Goal: Task Accomplishment & Management: Use online tool/utility

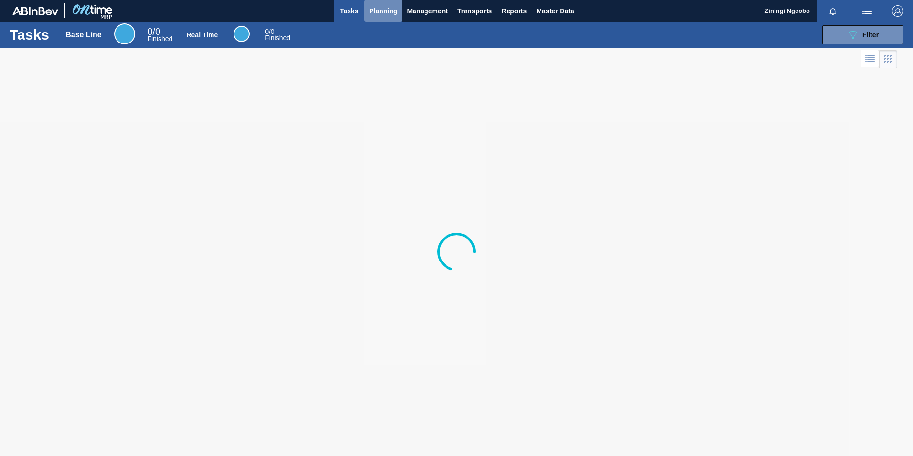
click at [375, 14] on span "Planning" at bounding box center [383, 10] width 28 height 11
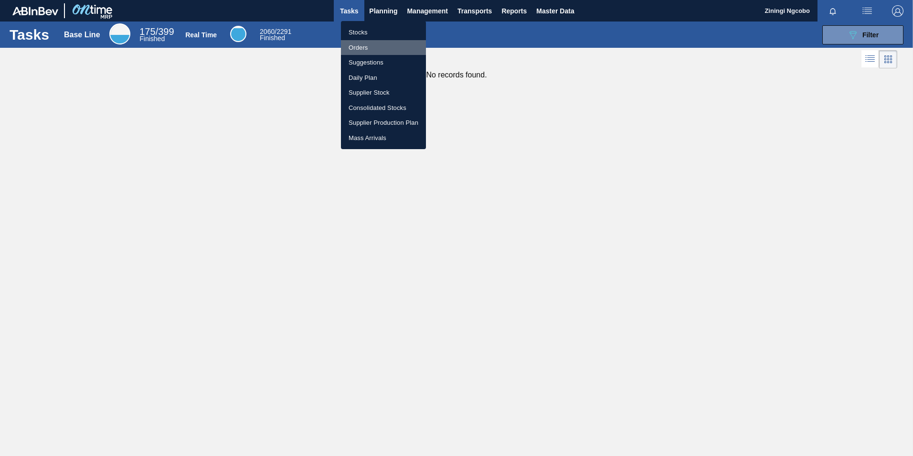
click at [366, 51] on li "Orders" at bounding box center [383, 47] width 85 height 15
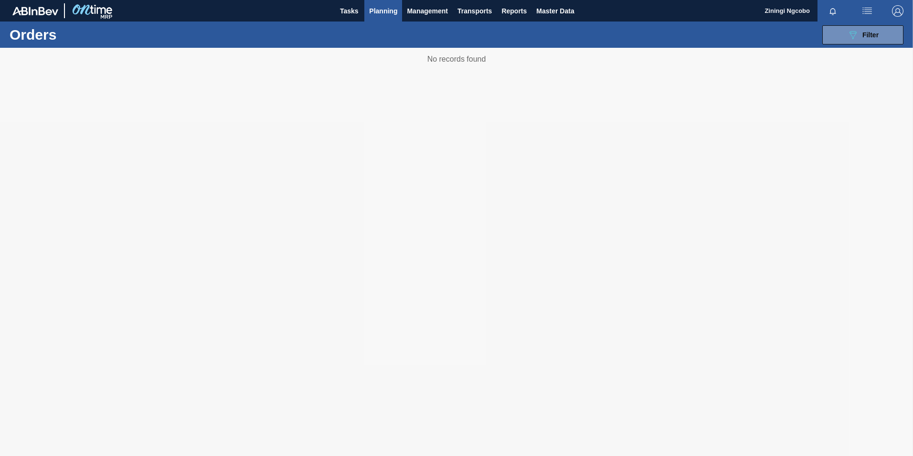
click at [389, 11] on span "Planning" at bounding box center [383, 10] width 28 height 11
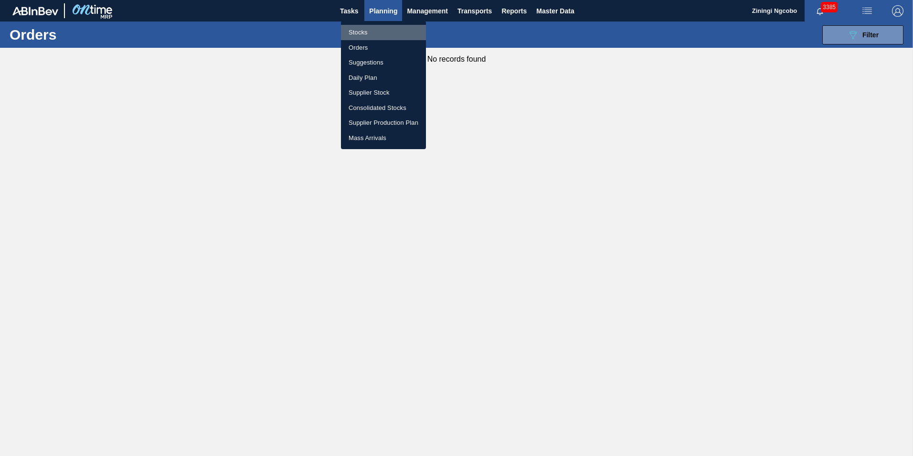
click at [381, 32] on li "Stocks" at bounding box center [383, 32] width 85 height 15
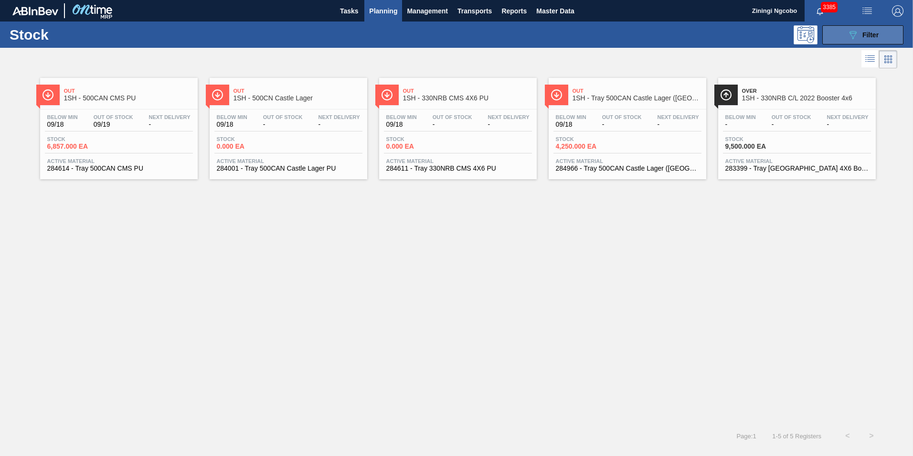
click at [869, 32] on span "Filter" at bounding box center [871, 35] width 16 height 8
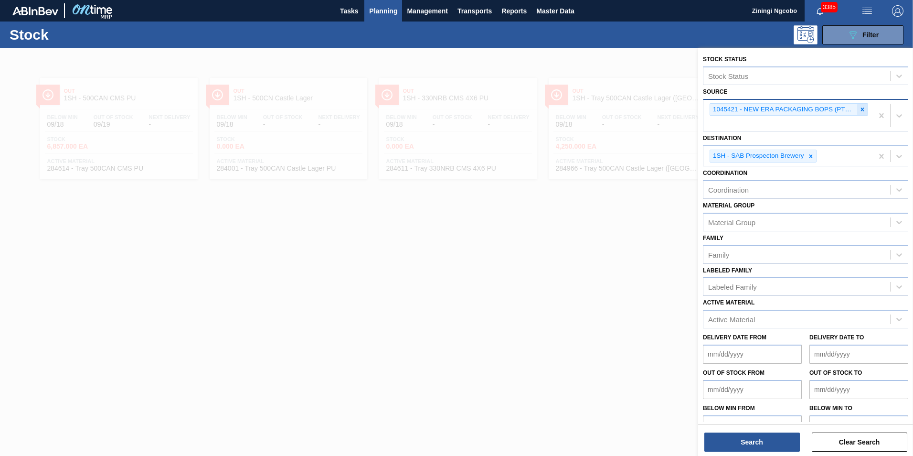
click at [862, 112] on icon at bounding box center [862, 109] width 7 height 7
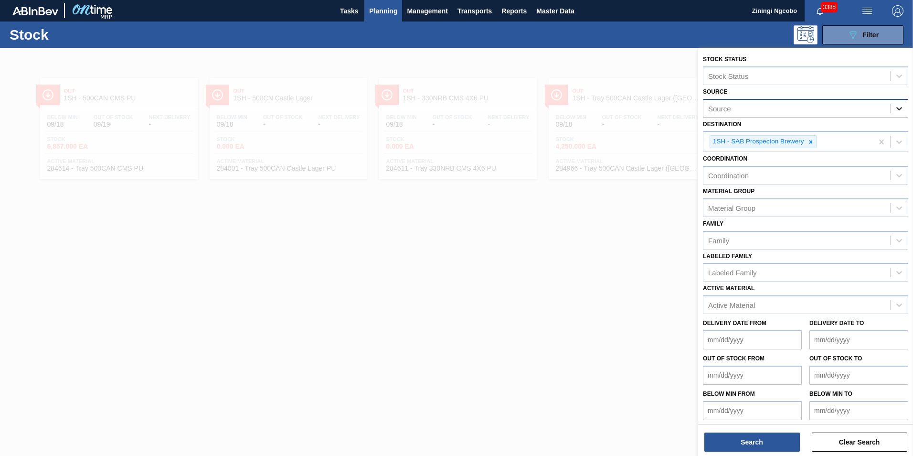
drag, startPoint x: 896, startPoint y: 113, endPoint x: 897, endPoint y: 118, distance: 5.3
click at [897, 113] on div at bounding box center [899, 108] width 17 height 17
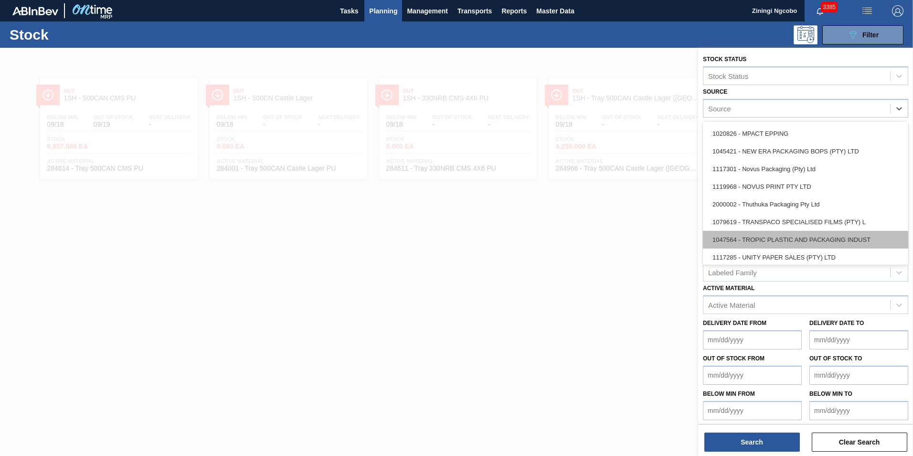
scroll to position [338, 0]
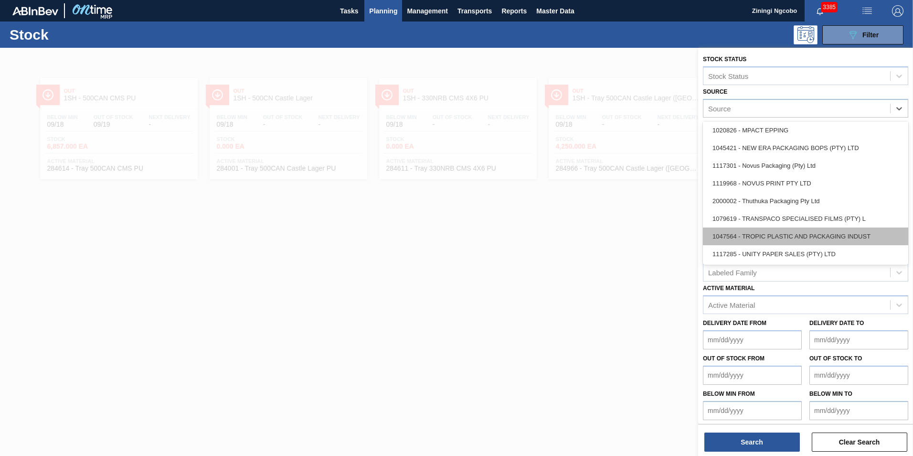
click at [782, 235] on div "1047564 - TROPIC PLASTIC AND PACKAGING INDUST" at bounding box center [805, 236] width 205 height 18
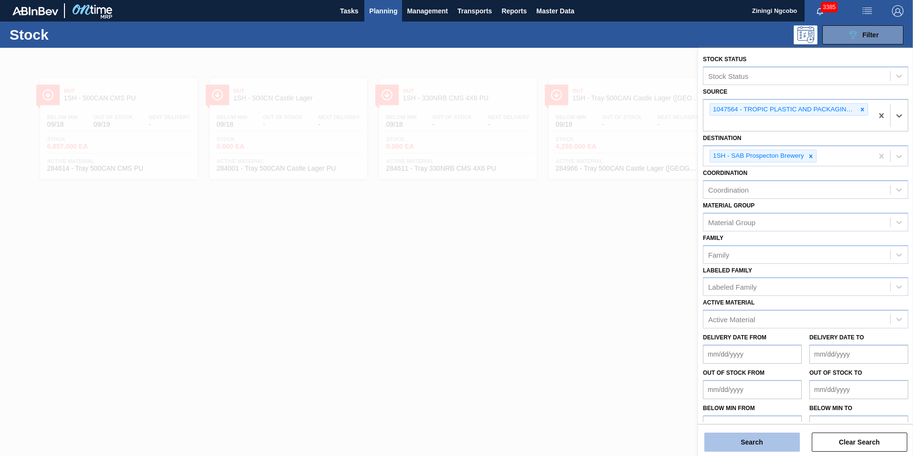
click at [756, 437] on button "Search" at bounding box center [753, 441] width 96 height 19
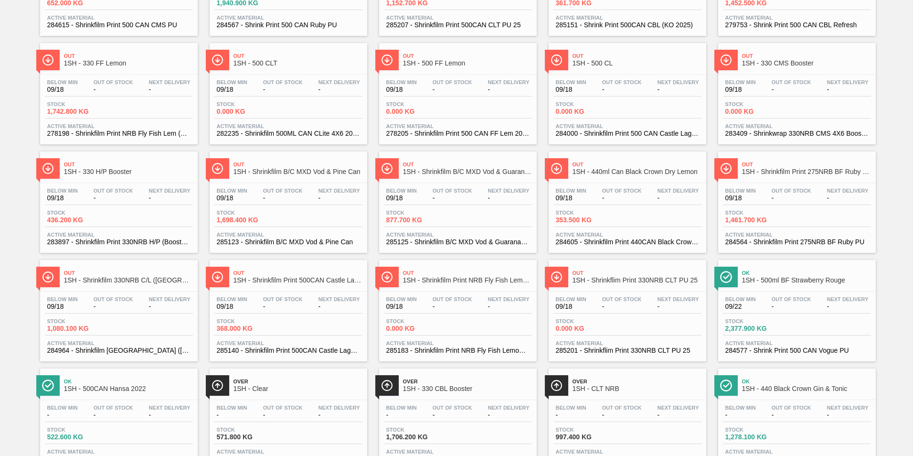
scroll to position [289, 0]
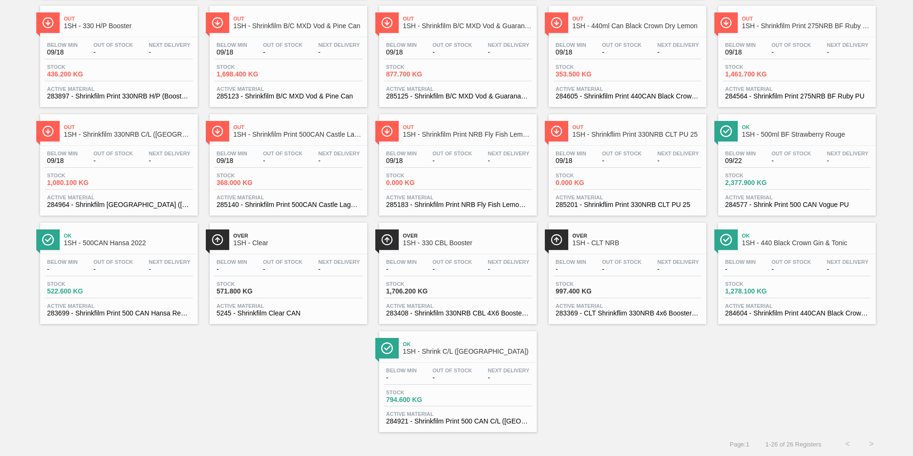
click at [783, 134] on span "1SH - 500ml BF Strawberry Rouge" at bounding box center [806, 134] width 129 height 7
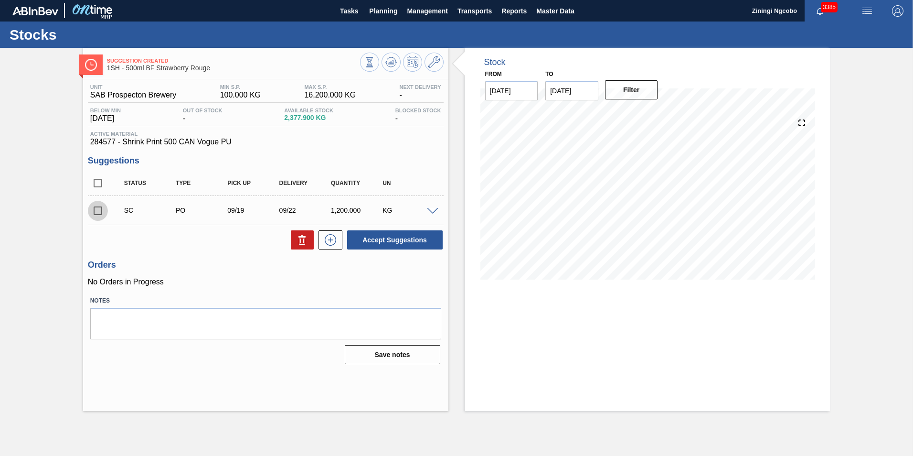
click at [99, 210] on input "checkbox" at bounding box center [98, 211] width 20 height 20
click at [382, 236] on button "Accept Suggestions" at bounding box center [395, 239] width 96 height 19
checkbox input "false"
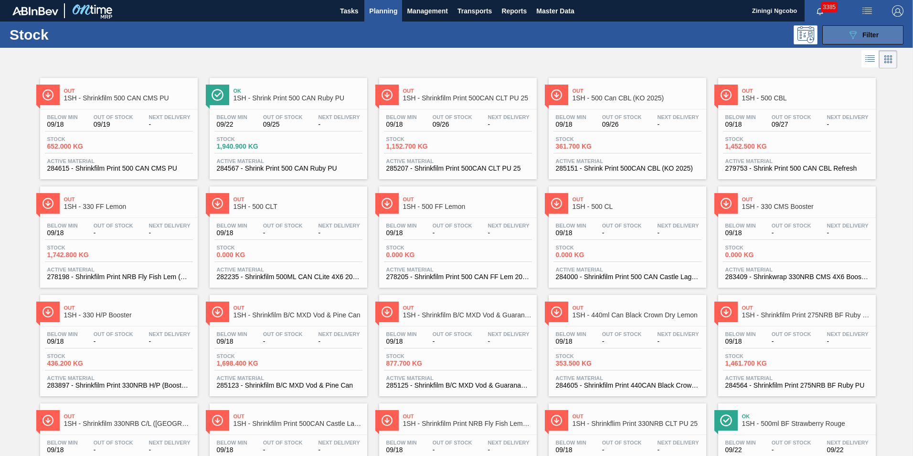
click at [836, 35] on button "089F7B8B-B2A5-4AFE-B5C0-19BA573D28AC Filter" at bounding box center [863, 34] width 81 height 19
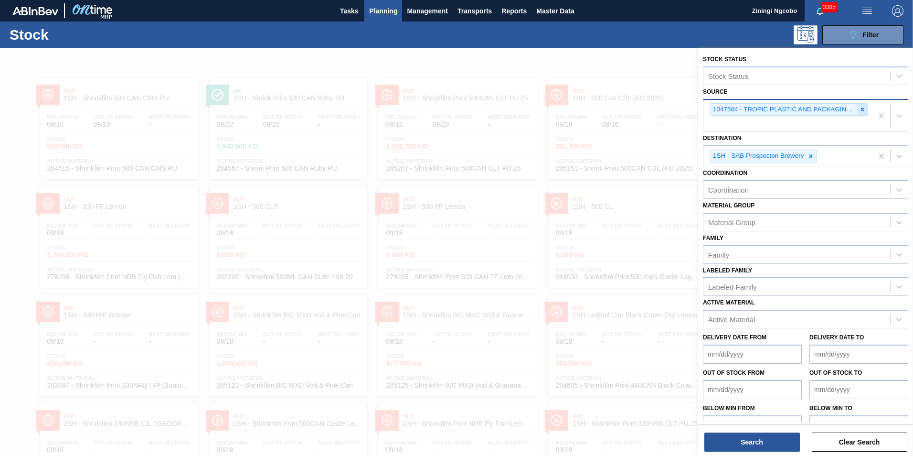
click at [862, 107] on icon at bounding box center [862, 109] width 7 height 7
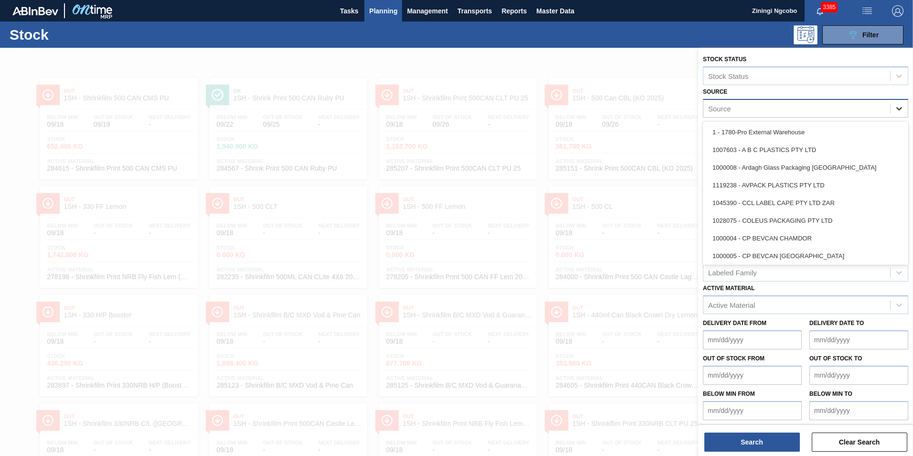
click at [896, 107] on icon at bounding box center [900, 109] width 10 height 10
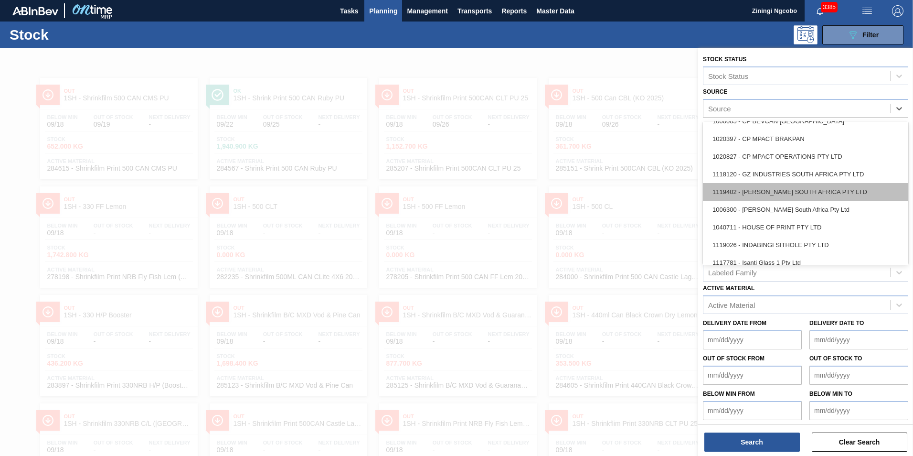
scroll to position [143, 0]
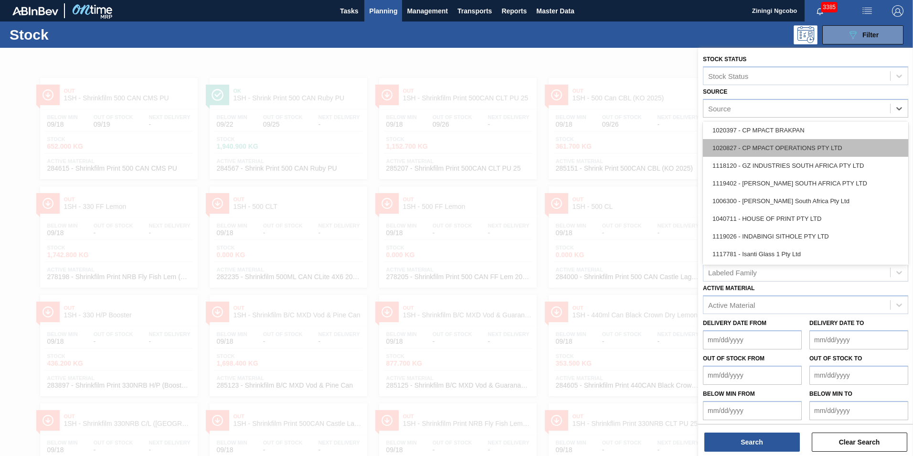
click at [782, 145] on div "1020827 - CP MPACT OPERATIONS PTY LTD" at bounding box center [805, 148] width 205 height 18
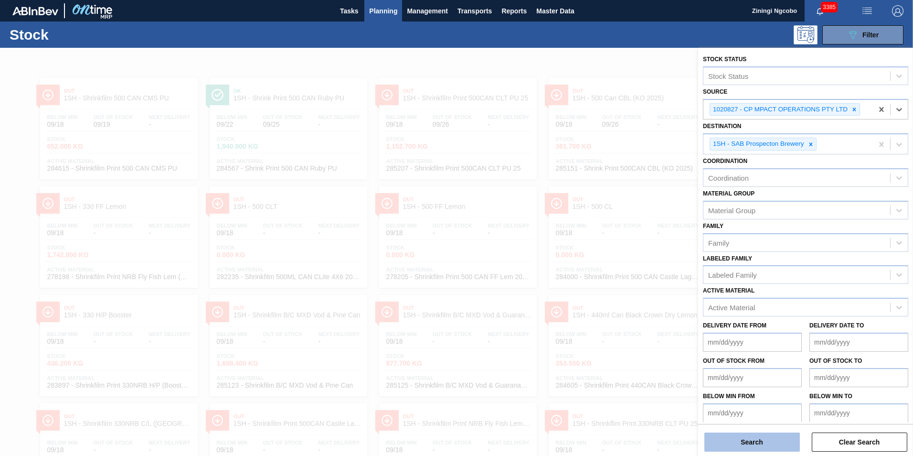
click at [764, 435] on button "Search" at bounding box center [753, 441] width 96 height 19
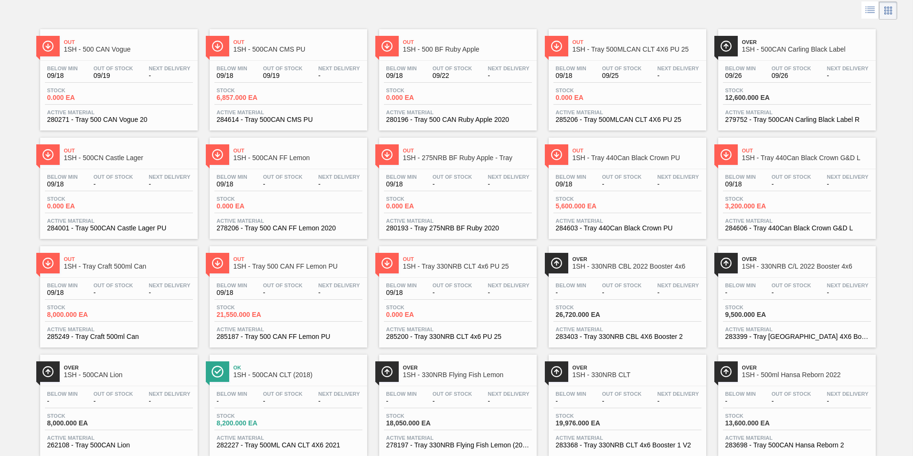
scroll to position [0, 0]
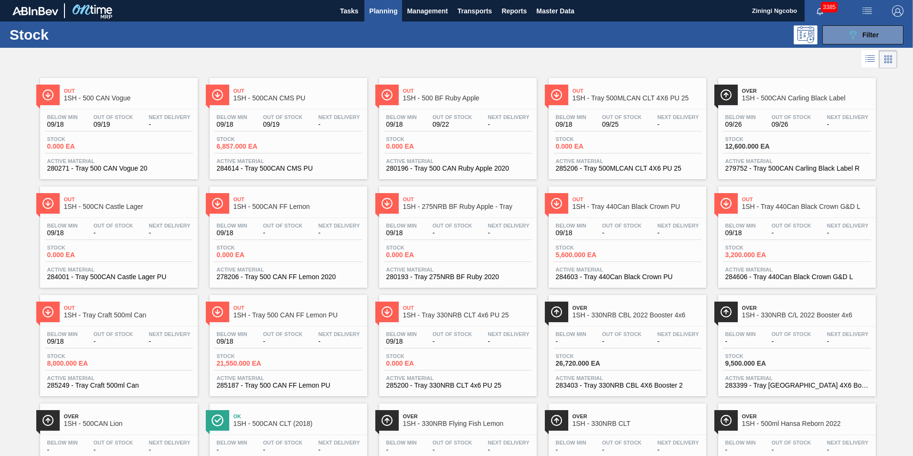
click at [633, 97] on span "1SH - Tray 500MLCAN CLT 4X6 PU 25" at bounding box center [637, 98] width 129 height 7
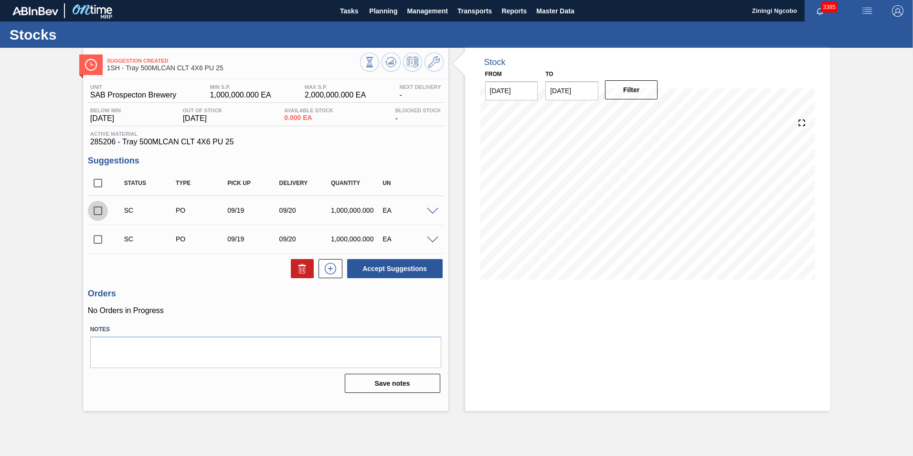
click at [97, 208] on input "checkbox" at bounding box center [98, 211] width 20 height 20
checkbox input "true"
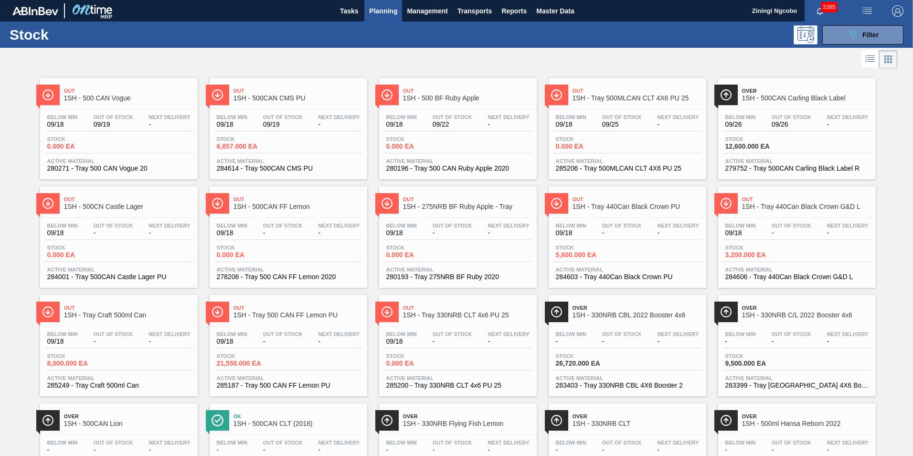
click at [802, 100] on span "1SH - 500CAN Carling Black Label" at bounding box center [806, 98] width 129 height 7
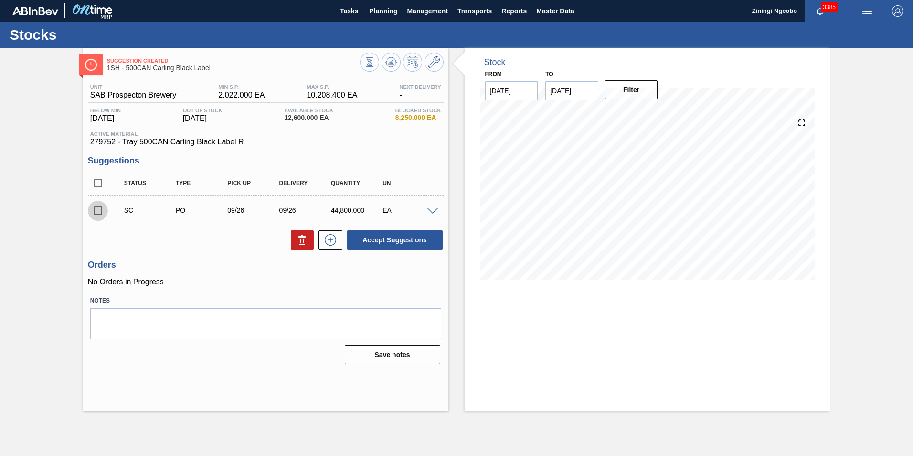
click at [95, 213] on input "checkbox" at bounding box center [98, 211] width 20 height 20
click at [382, 237] on button "Accept Suggestions" at bounding box center [395, 239] width 96 height 19
checkbox input "false"
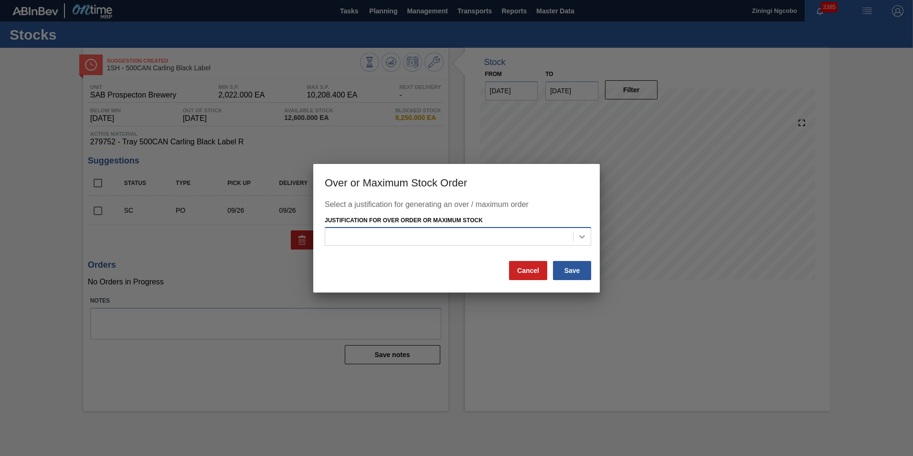
click at [585, 235] on icon at bounding box center [583, 237] width 10 height 10
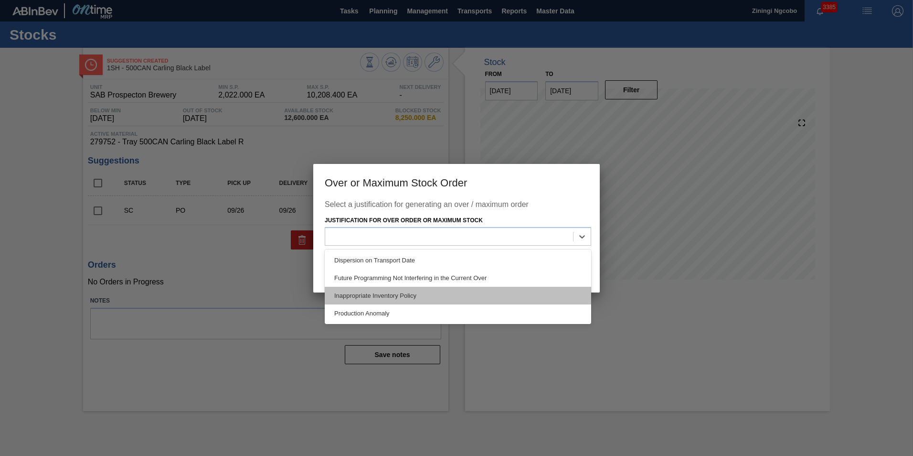
click at [447, 297] on div "Inappropriate Inventory Policy" at bounding box center [458, 296] width 267 height 18
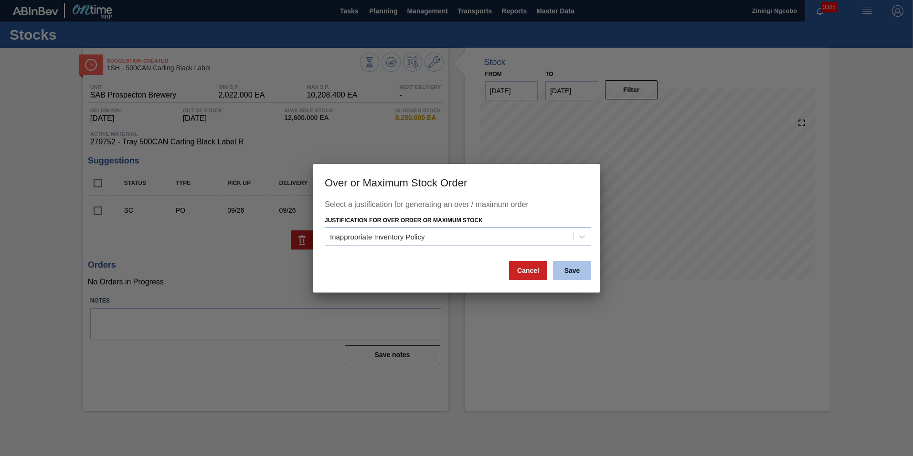
click at [575, 275] on button "Save" at bounding box center [572, 270] width 38 height 19
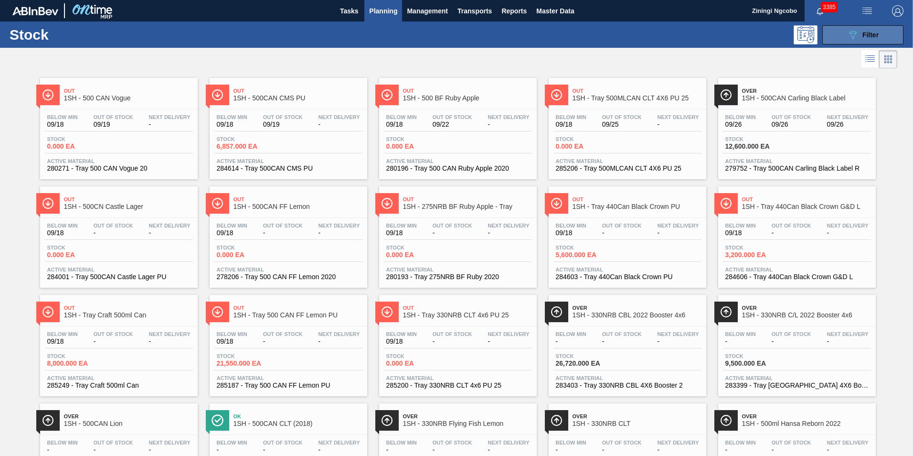
click at [856, 35] on icon "089F7B8B-B2A5-4AFE-B5C0-19BA573D28AC" at bounding box center [852, 34] width 11 height 11
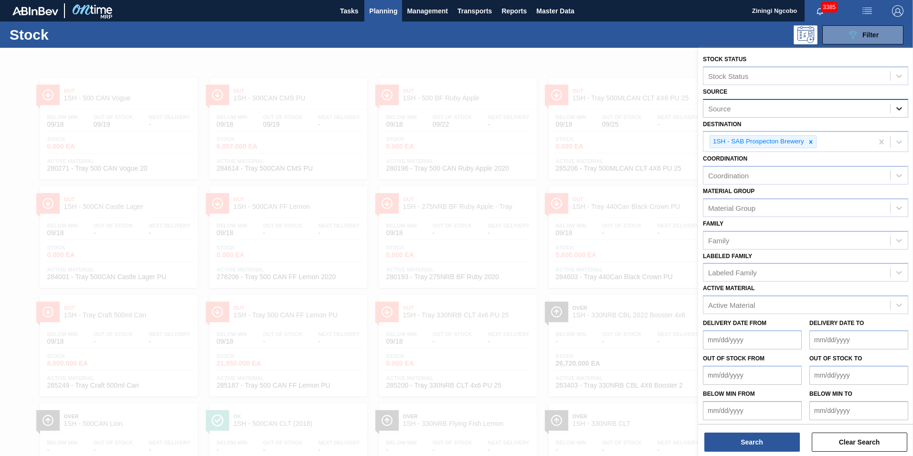
click at [900, 110] on icon at bounding box center [900, 109] width 10 height 10
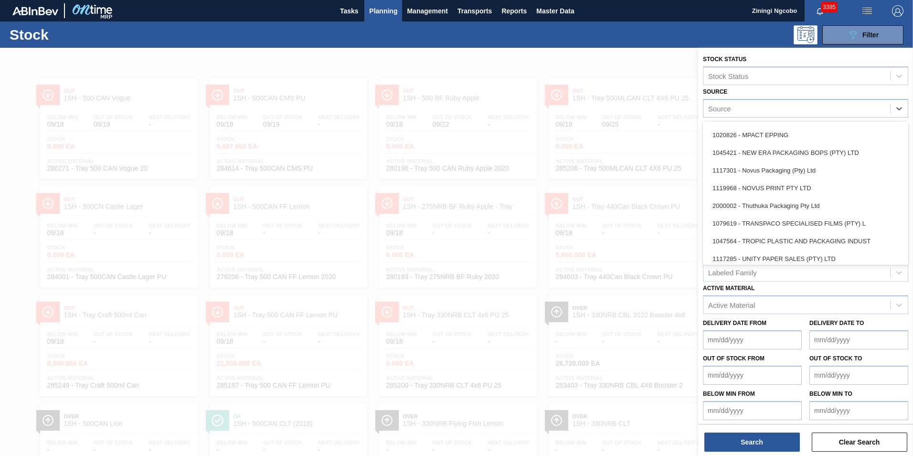
scroll to position [338, 0]
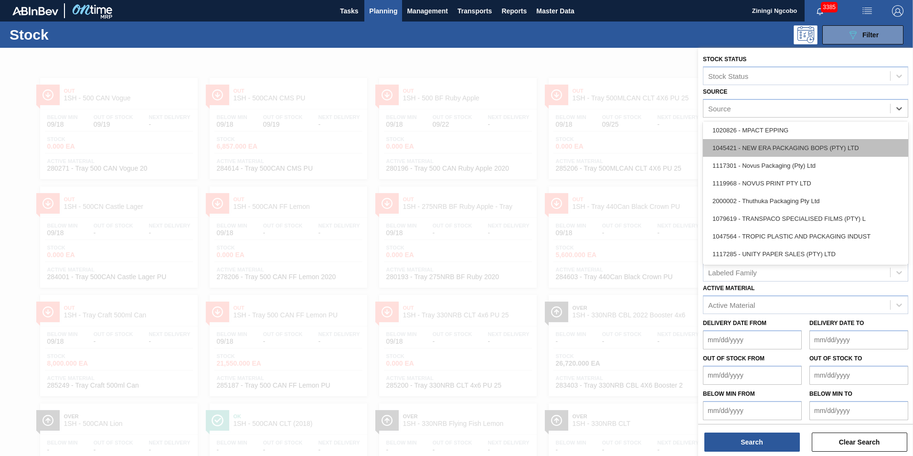
click at [787, 149] on div "1045421 - NEW ERA PACKAGING BOPS (PTY) LTD" at bounding box center [805, 148] width 205 height 18
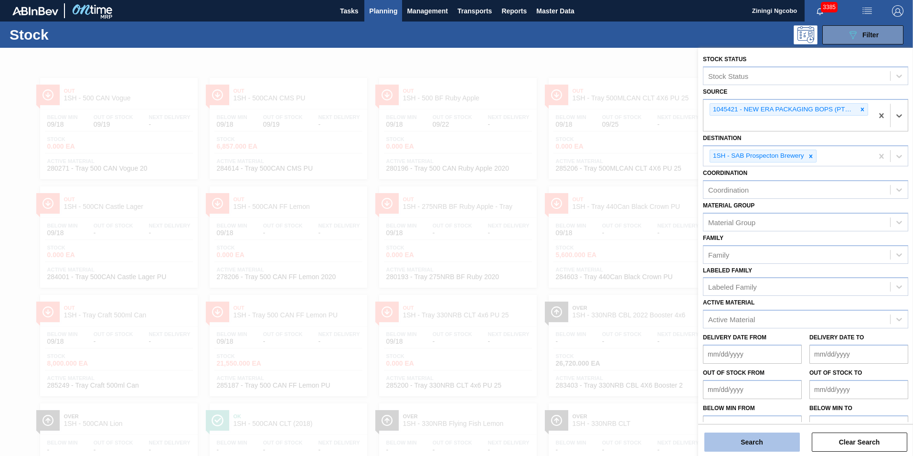
click at [772, 438] on button "Search" at bounding box center [753, 441] width 96 height 19
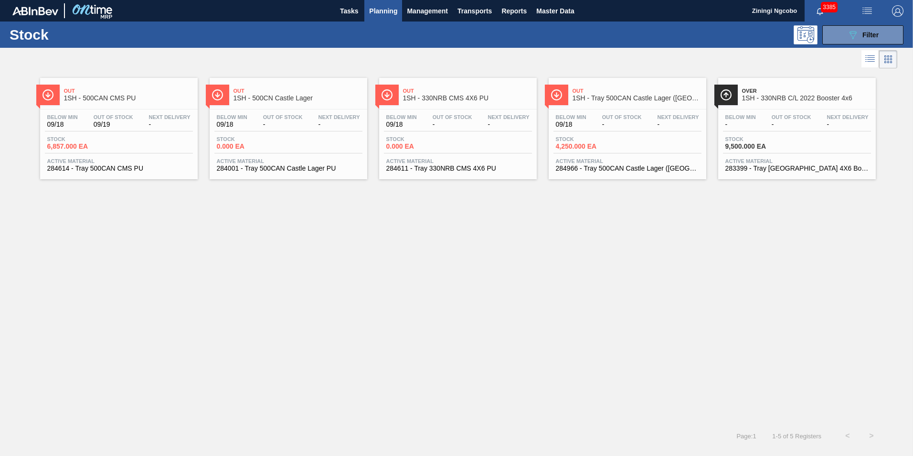
click at [133, 102] on div "Out 1SH - 500CAN CMS PU" at bounding box center [128, 94] width 129 height 21
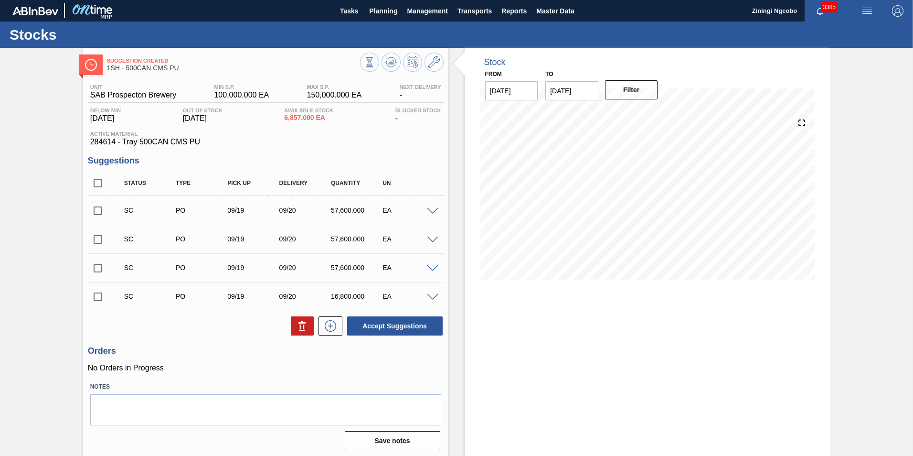
click at [95, 300] on input "checkbox" at bounding box center [98, 297] width 20 height 20
click at [382, 328] on button "Accept Suggestions" at bounding box center [395, 325] width 96 height 19
checkbox input "false"
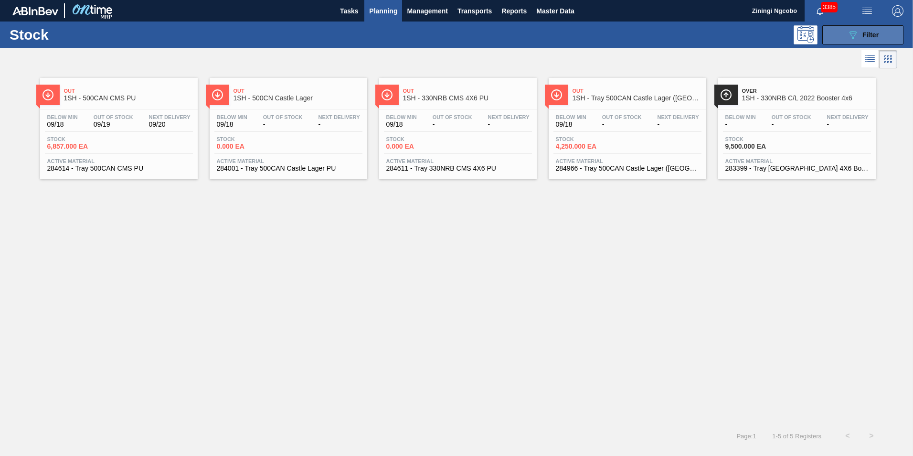
click at [856, 34] on icon "089F7B8B-B2A5-4AFE-B5C0-19BA573D28AC" at bounding box center [852, 34] width 11 height 11
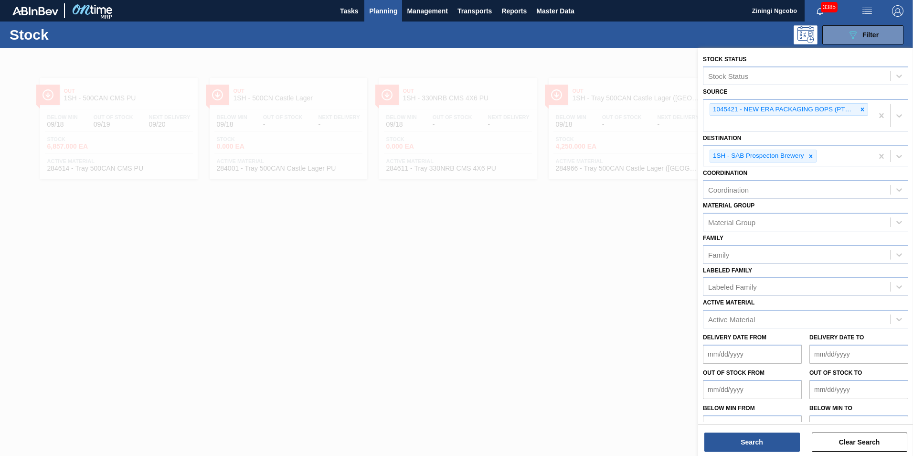
drag, startPoint x: 551, startPoint y: 96, endPoint x: 404, endPoint y: 29, distance: 161.6
click at [541, 91] on div at bounding box center [456, 276] width 913 height 456
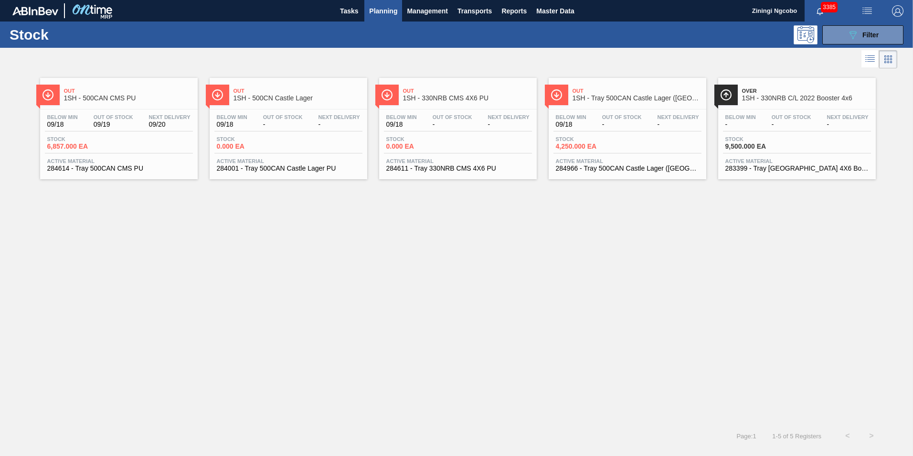
click at [374, 13] on span "Planning" at bounding box center [383, 10] width 28 height 11
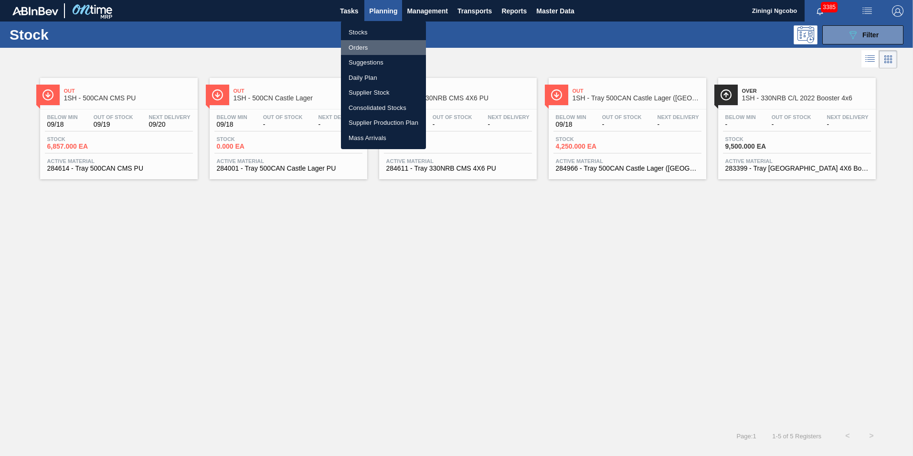
click at [365, 49] on li "Orders" at bounding box center [383, 47] width 85 height 15
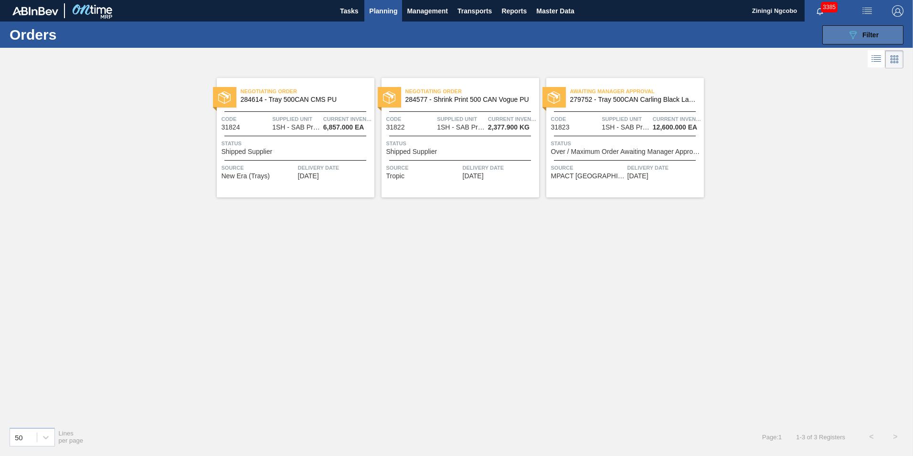
click at [863, 36] on span "Filter" at bounding box center [871, 35] width 16 height 8
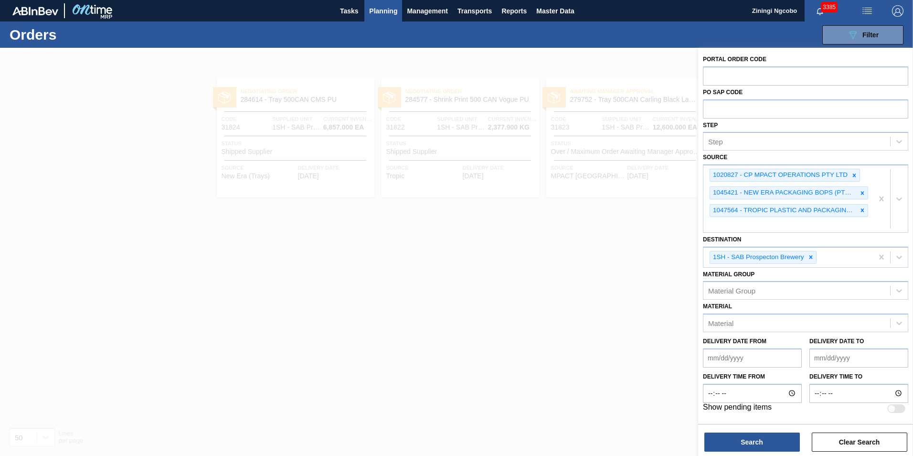
click at [626, 199] on div at bounding box center [456, 276] width 913 height 456
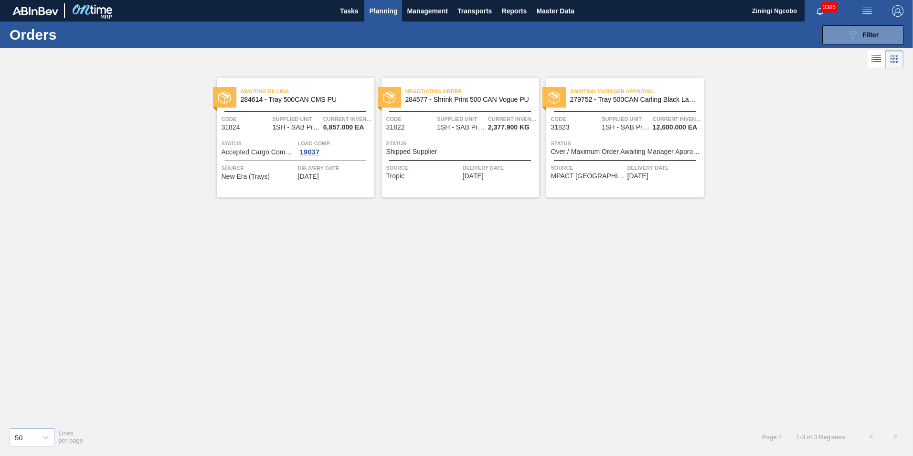
click at [827, 7] on span "3386" at bounding box center [829, 7] width 17 height 11
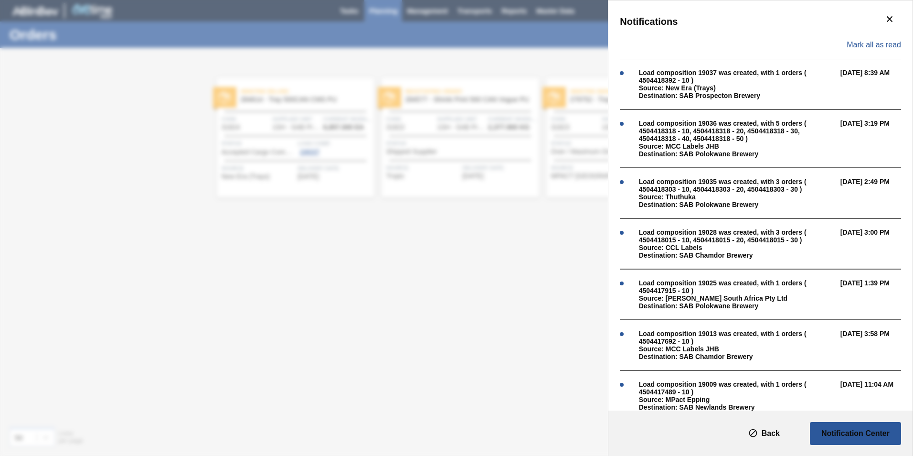
click at [367, 227] on div "Notifications Mark all as read Load composition 19037 was created, with 1 order…" at bounding box center [456, 228] width 913 height 456
click at [416, 226] on div "Notifications Mark all as read Load composition 19037 was created, with 1 order…" at bounding box center [456, 228] width 913 height 456
click at [887, 17] on icon "botão de ícone" at bounding box center [890, 19] width 6 height 6
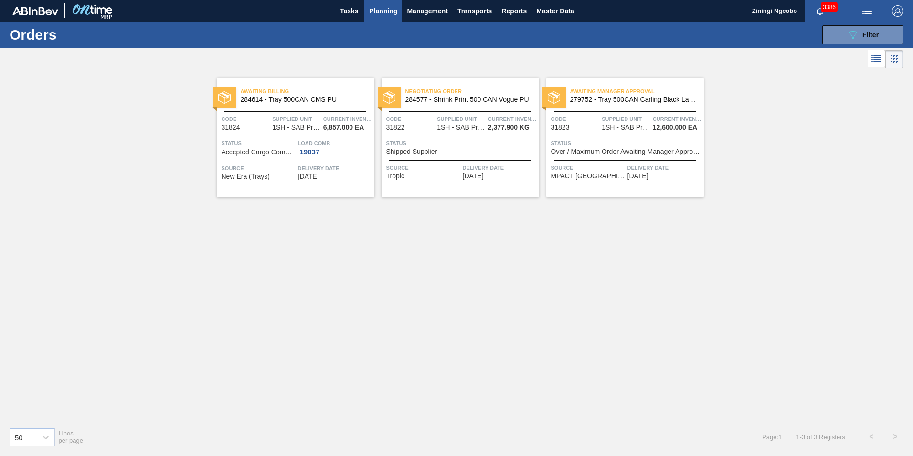
drag, startPoint x: 824, startPoint y: 5, endPoint x: 824, endPoint y: 17, distance: 12.0
click at [825, 7] on span "3386" at bounding box center [829, 7] width 17 height 11
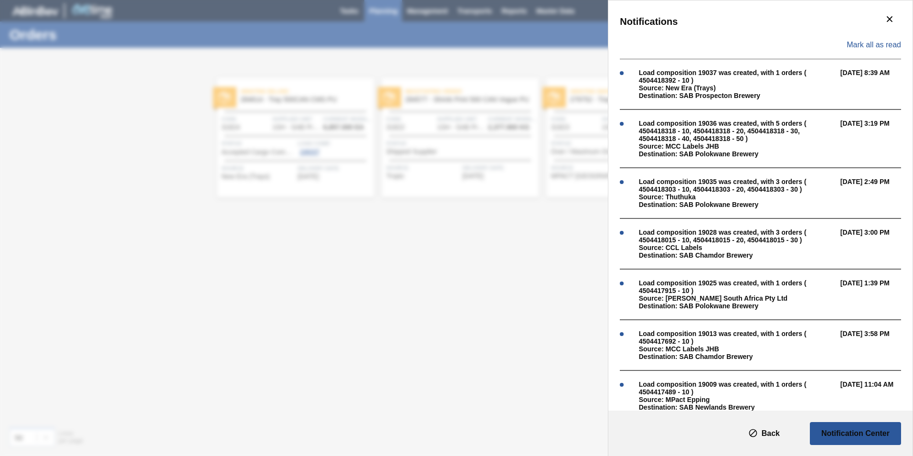
click at [884, 40] on div "Mark all as read" at bounding box center [760, 45] width 281 height 28
click at [856, 48] on span "Mark all as read" at bounding box center [874, 45] width 54 height 9
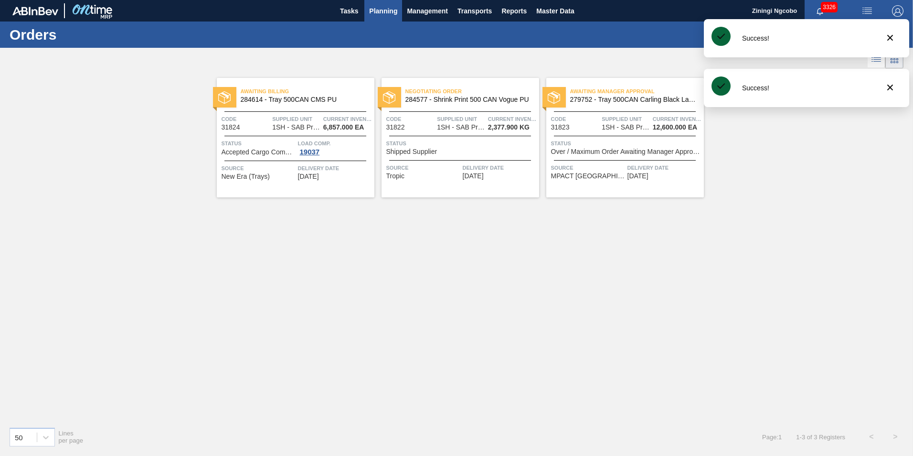
click at [894, 179] on div "Awaiting Billing 284614 - Tray 500CAN CMS PU Code 31824 Supplied Unit 1SH - SAB…" at bounding box center [456, 245] width 913 height 348
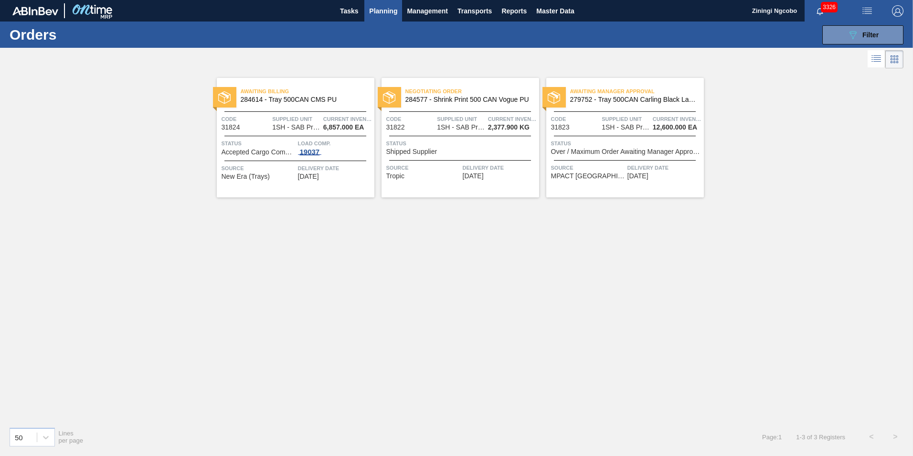
click at [308, 154] on div "19037" at bounding box center [310, 152] width 24 height 8
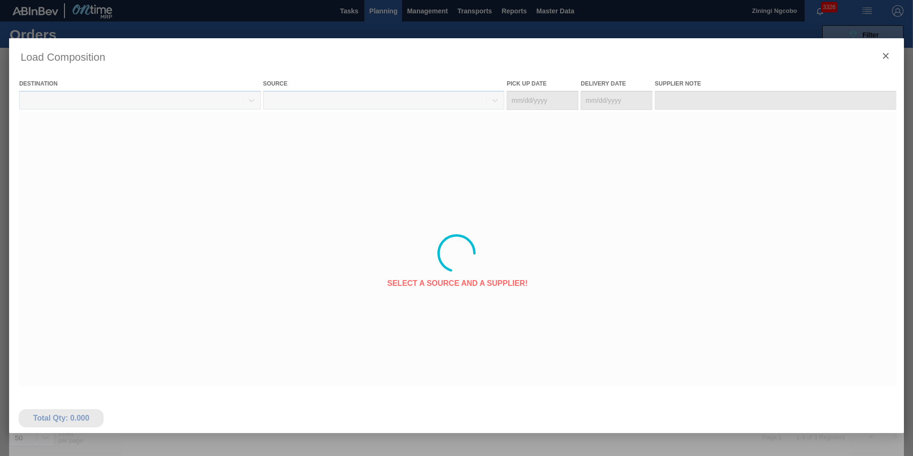
type Date "09/19/2025"
type Date "[DATE]"
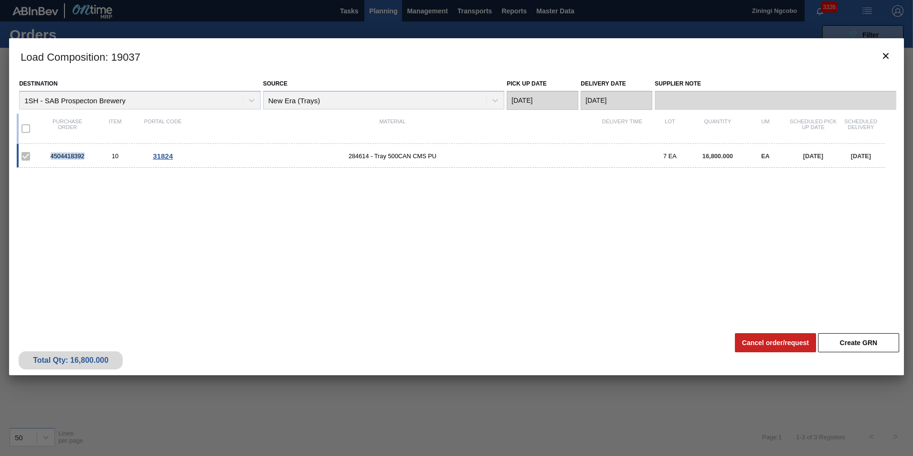
drag, startPoint x: 84, startPoint y: 155, endPoint x: 49, endPoint y: 153, distance: 34.9
click at [49, 153] on div "4504418392" at bounding box center [67, 155] width 48 height 7
copy div "4504418392"
click at [83, 157] on div "4504418392" at bounding box center [67, 155] width 48 height 7
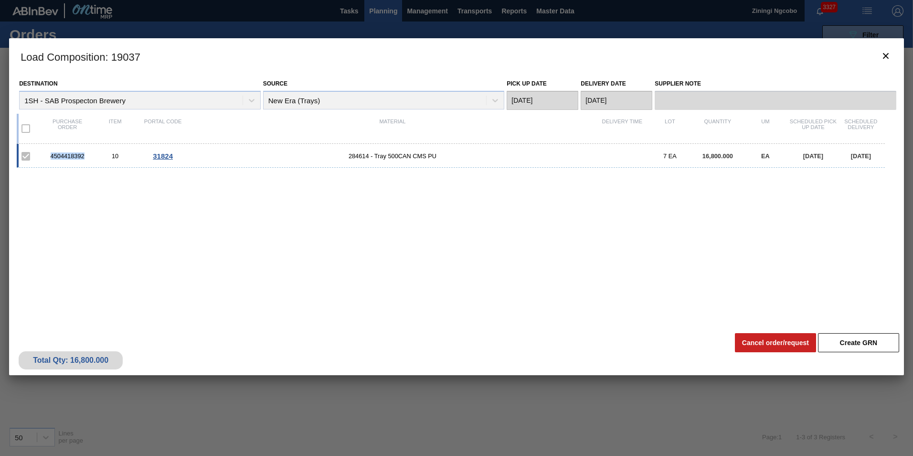
drag, startPoint x: 84, startPoint y: 156, endPoint x: 43, endPoint y: 155, distance: 41.6
click at [43, 155] on div "4504418392 10 31824 284614 - Tray 500CAN CMS PU 7 EA 16,800.000 EA 09/19/2025 0…" at bounding box center [451, 156] width 869 height 24
copy div "4504418392"
click at [882, 57] on icon "botão de ícone" at bounding box center [885, 55] width 11 height 11
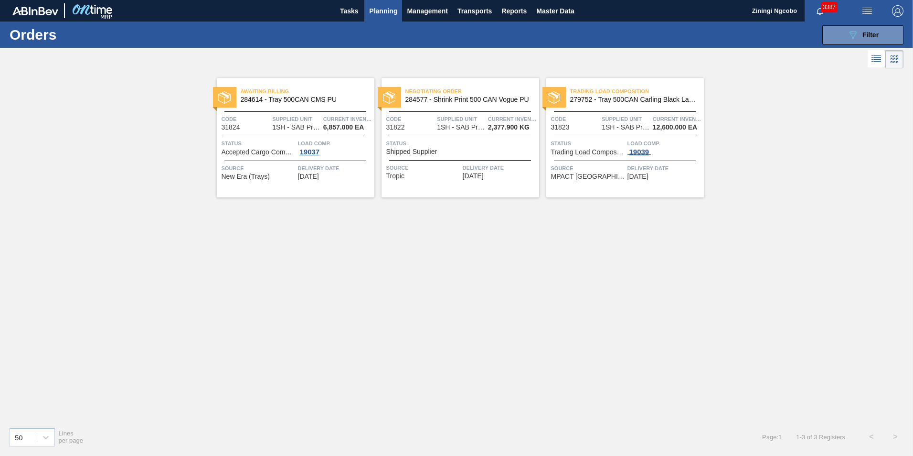
click at [644, 149] on div "19039" at bounding box center [640, 152] width 24 height 8
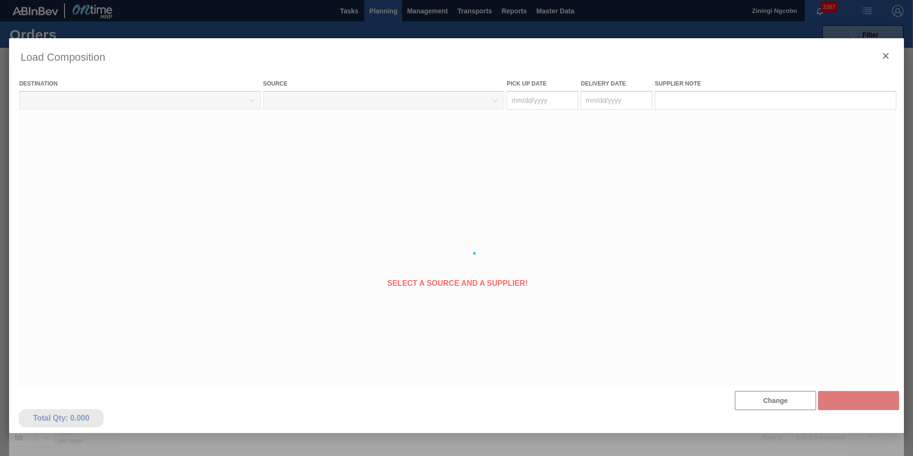
type Date "[DATE]"
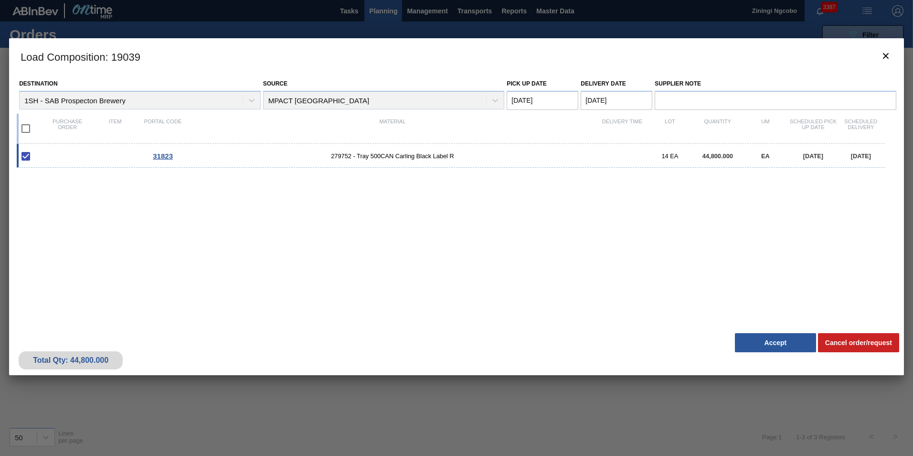
click at [157, 157] on span "31823" at bounding box center [163, 156] width 20 height 8
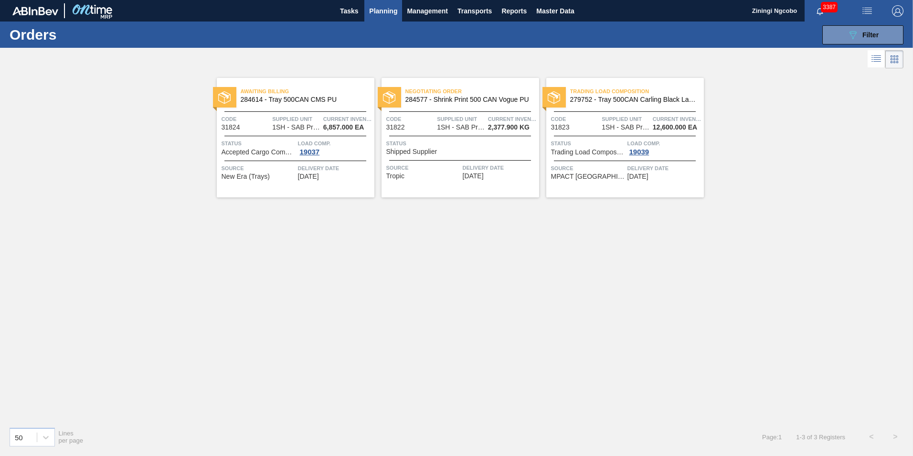
click at [613, 150] on span "Trading Load Composition" at bounding box center [588, 152] width 74 height 7
click at [635, 152] on div "19039" at bounding box center [640, 152] width 24 height 8
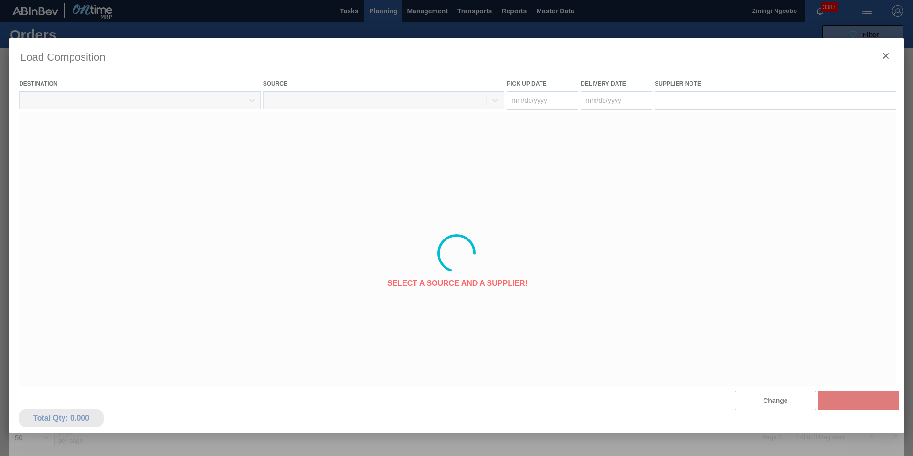
type Date "[DATE]"
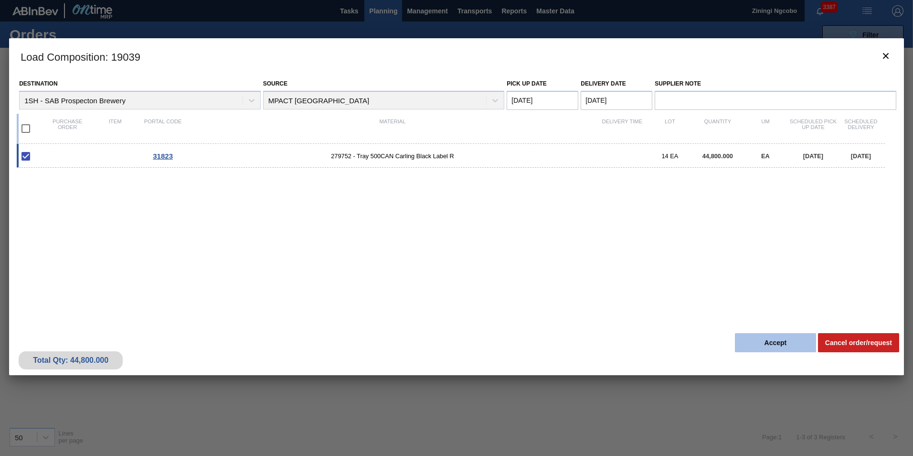
click at [781, 342] on button "Accept" at bounding box center [775, 342] width 81 height 19
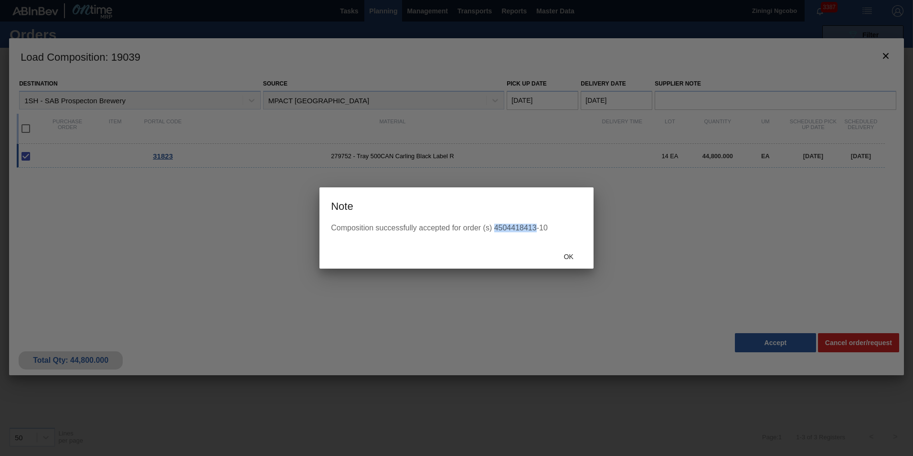
drag, startPoint x: 536, startPoint y: 226, endPoint x: 495, endPoint y: 226, distance: 41.6
click at [495, 226] on div "Composition successfully accepted for order (s) 4504418413-10" at bounding box center [456, 228] width 251 height 9
copy div "4504418413"
click at [566, 253] on span "Ok" at bounding box center [569, 257] width 25 height 8
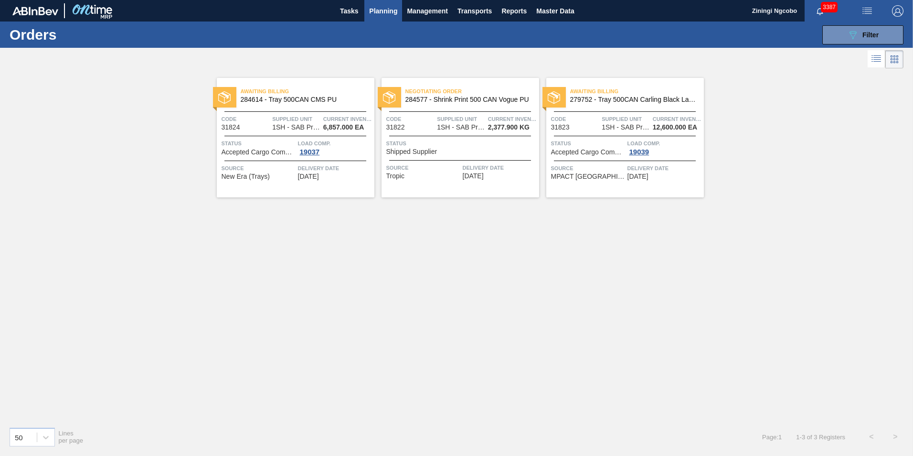
click at [829, 6] on span "3387" at bounding box center [829, 7] width 17 height 11
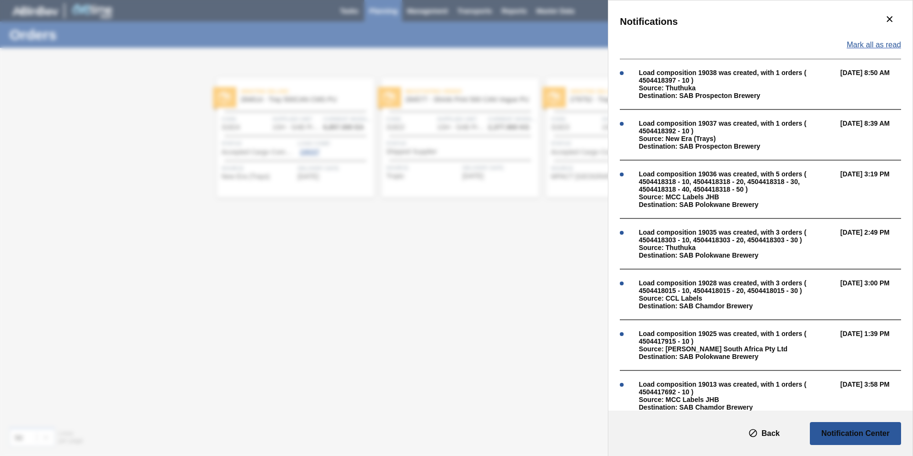
click at [863, 44] on span "Mark all as read" at bounding box center [874, 45] width 54 height 9
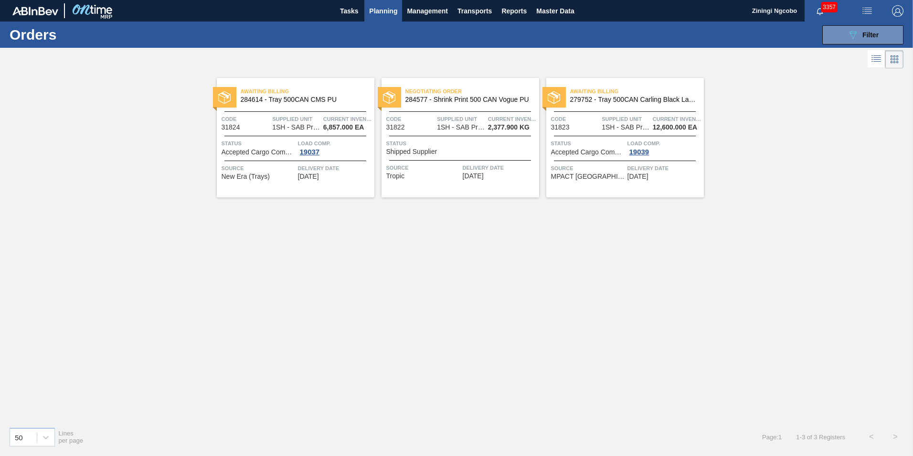
click at [826, 8] on span "3357" at bounding box center [829, 7] width 17 height 11
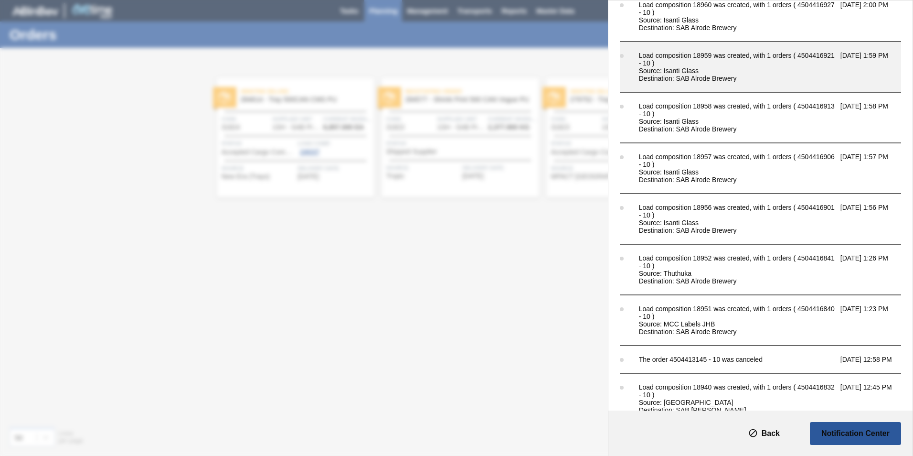
scroll to position [1171, 0]
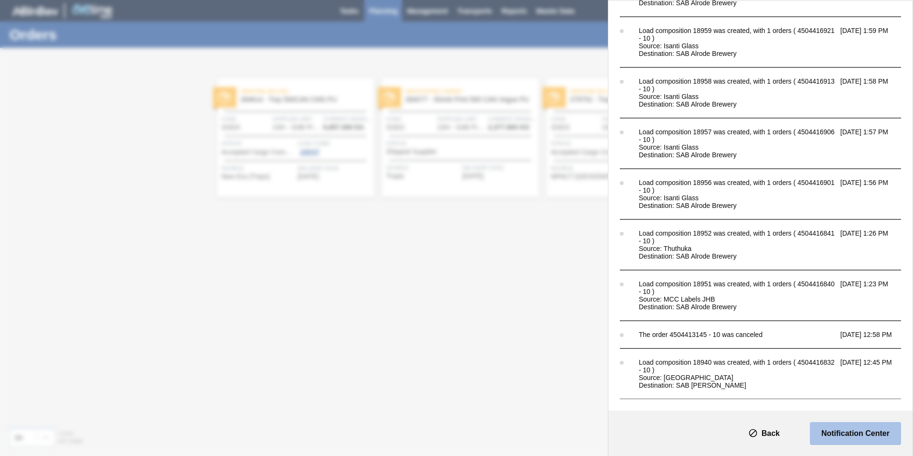
click at [852, 437] on button "Notification Center" at bounding box center [855, 433] width 91 height 23
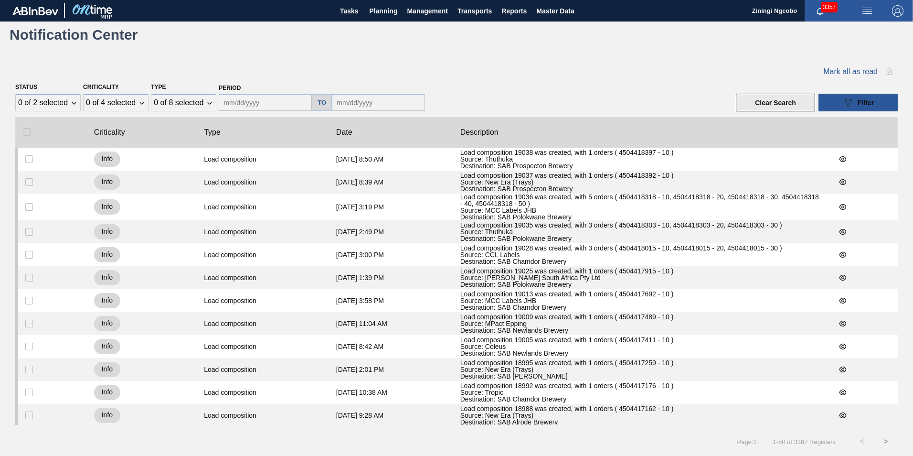
click at [758, 97] on button "Clear Search" at bounding box center [775, 103] width 79 height 18
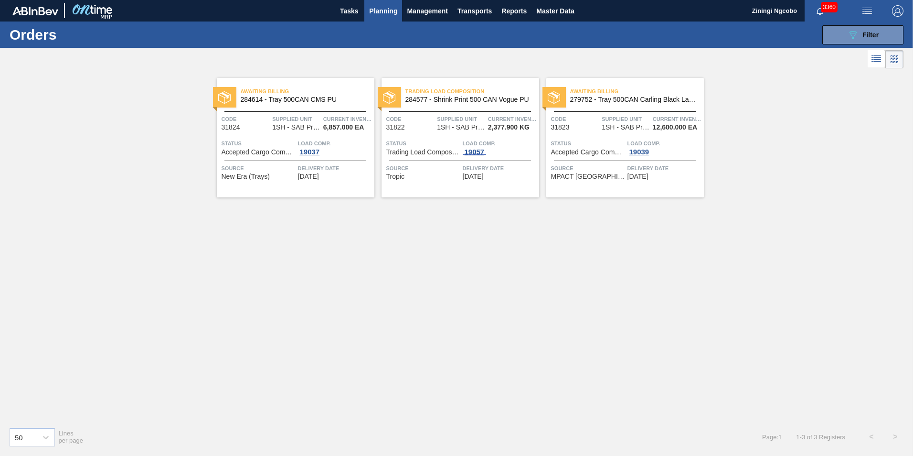
click at [471, 150] on div "19057" at bounding box center [475, 152] width 24 height 8
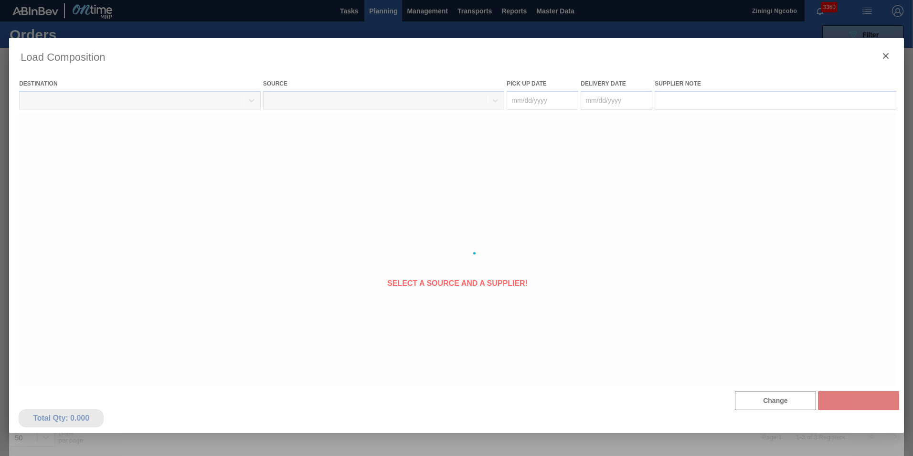
type Date "[DATE]"
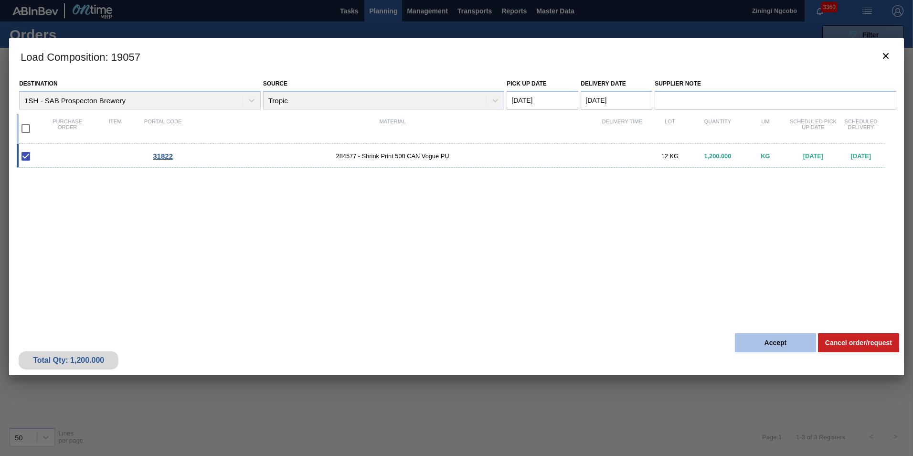
click at [762, 342] on button "Accept" at bounding box center [775, 342] width 81 height 19
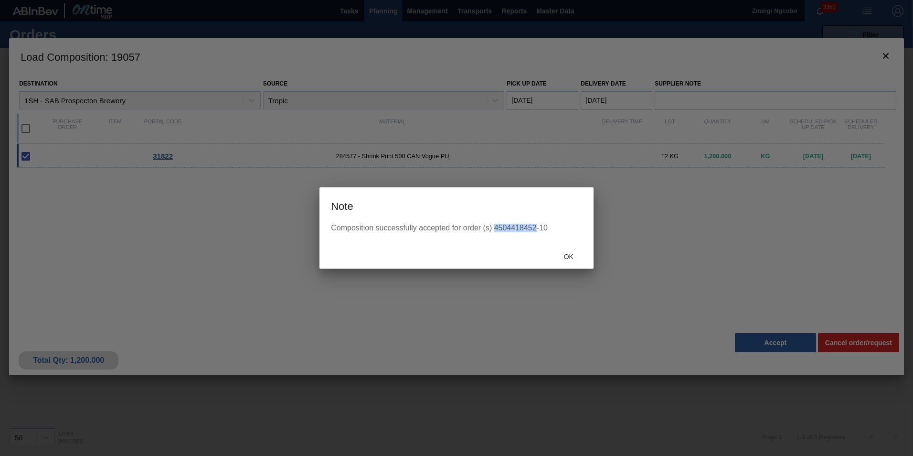
drag, startPoint x: 535, startPoint y: 225, endPoint x: 495, endPoint y: 227, distance: 39.7
click at [495, 227] on div "Composition successfully accepted for order (s) 4504418452-10" at bounding box center [456, 228] width 251 height 9
copy div "4504418452"
click at [568, 255] on span "Ok" at bounding box center [569, 257] width 25 height 8
